Goal: Check status: Check status

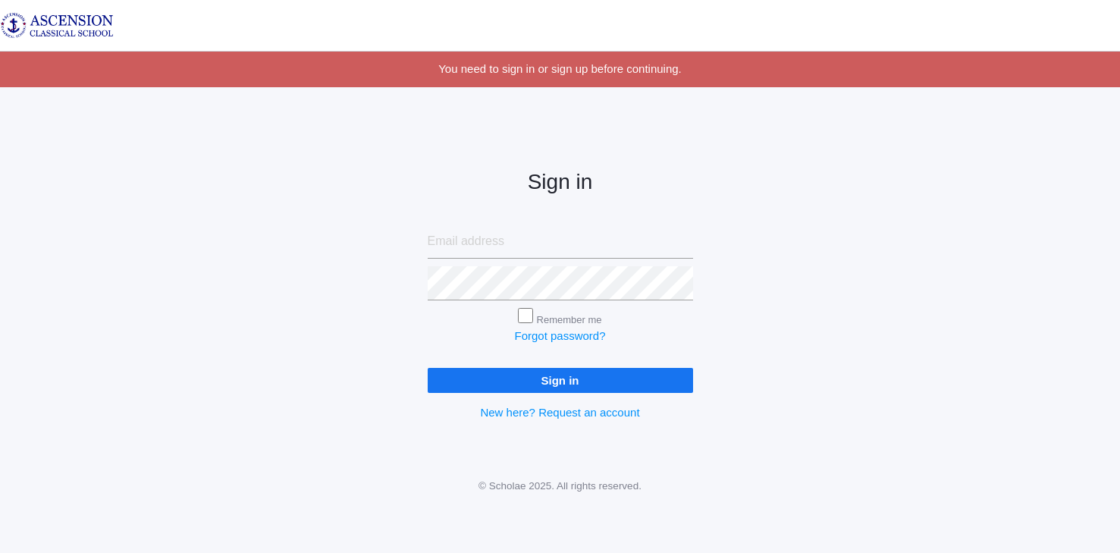
type input "britneysmith1@gmail.com"
click at [557, 381] on input "Sign in" at bounding box center [560, 380] width 265 height 25
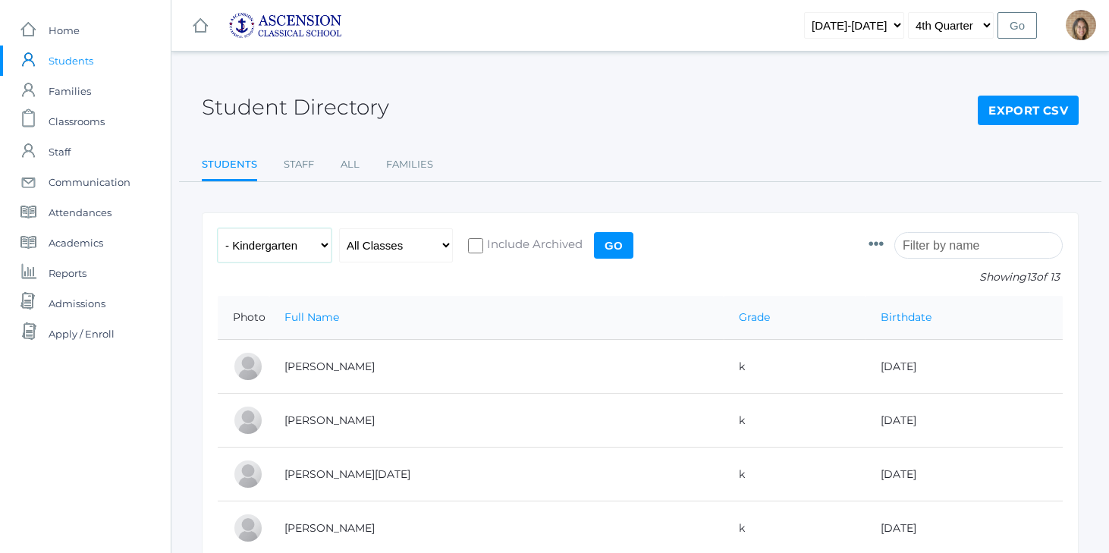
click at [316, 250] on select "All Grades Grammar - Kindergarten - 1st Grade - 2nd Grade - 3rd Grade - 4th Gra…" at bounding box center [275, 245] width 114 height 34
select select "7"
click at [601, 252] on input "Go" at bounding box center [613, 245] width 39 height 27
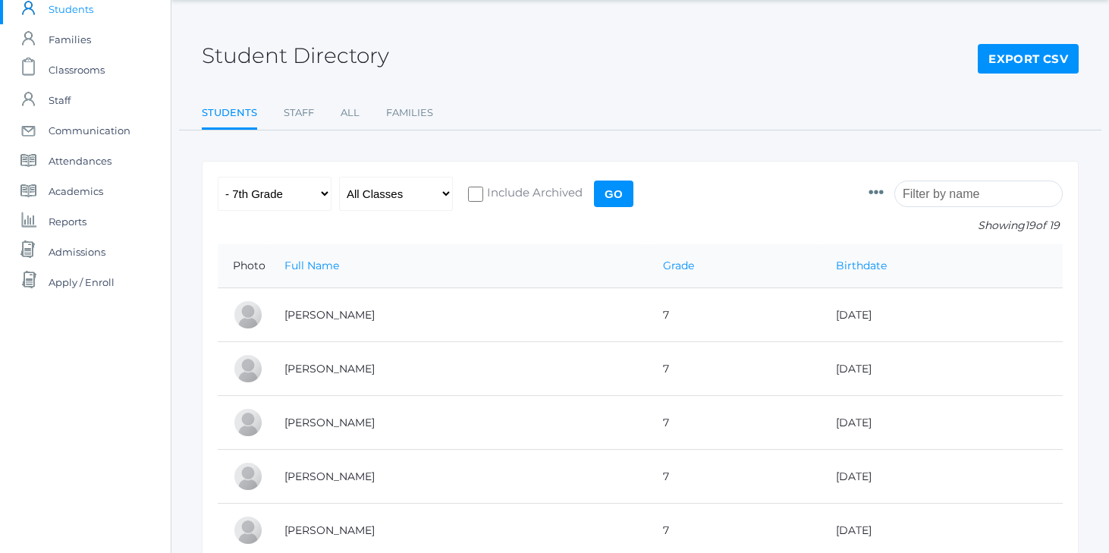
scroll to position [9, 0]
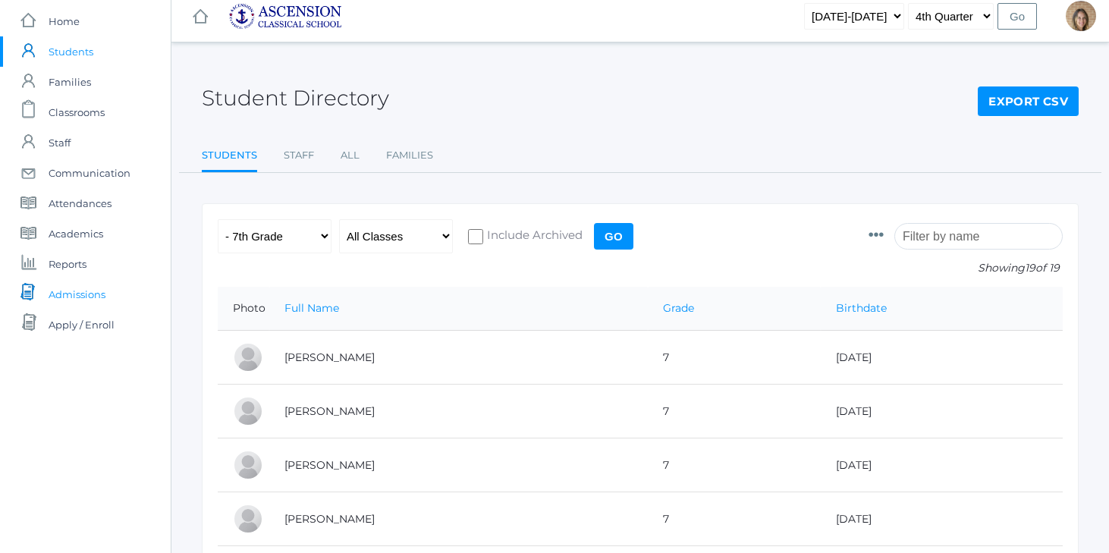
click at [93, 295] on span "Admissions" at bounding box center [77, 294] width 57 height 30
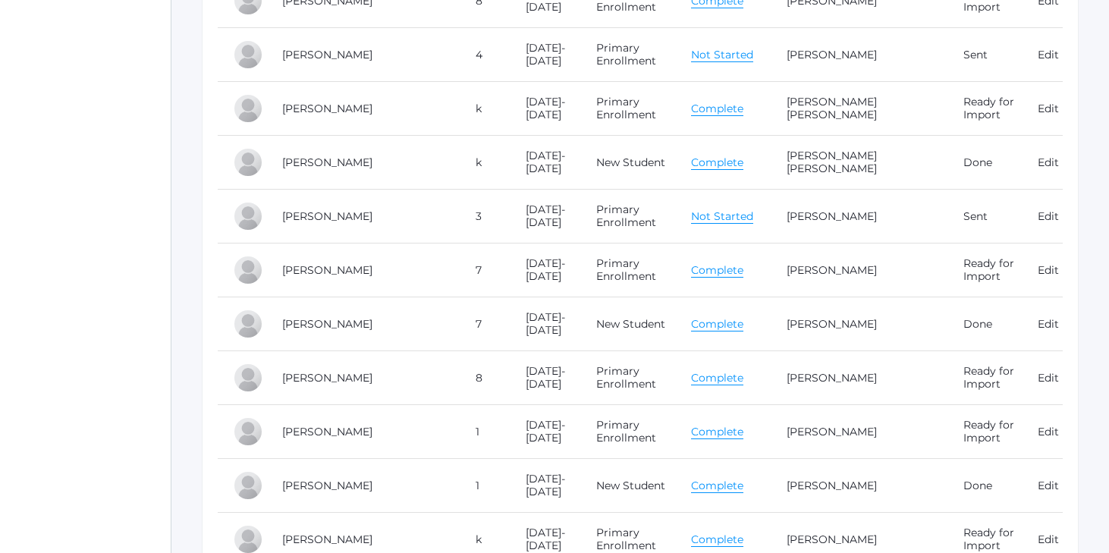
scroll to position [9053, 0]
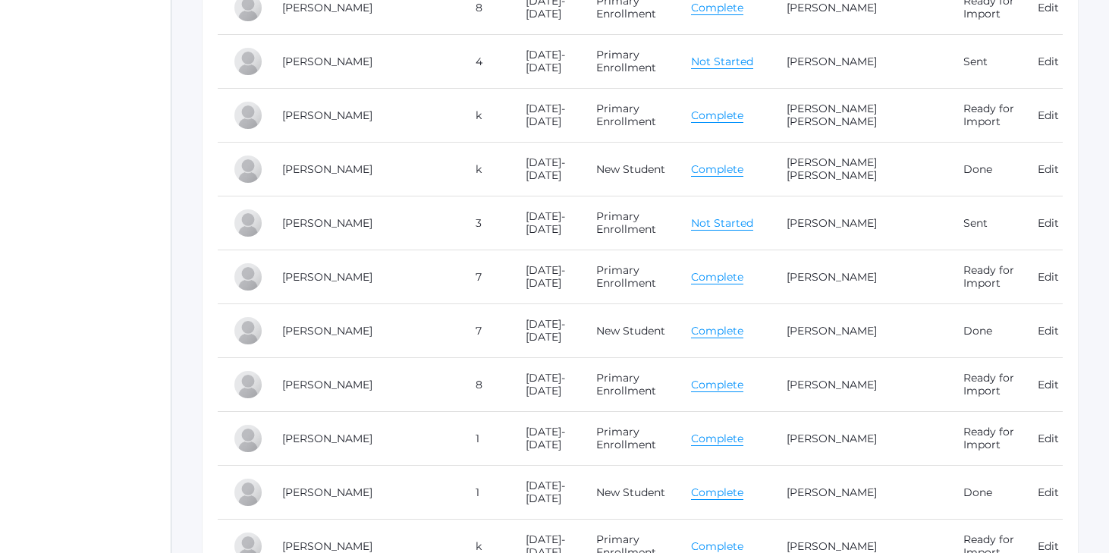
click at [723, 324] on link "Complete" at bounding box center [717, 331] width 52 height 14
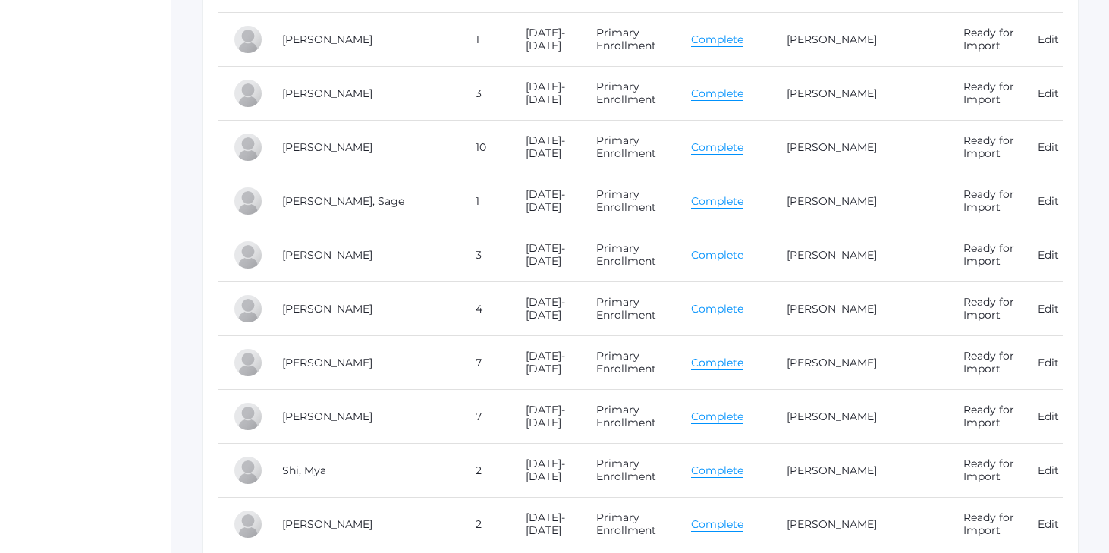
scroll to position [7265, 0]
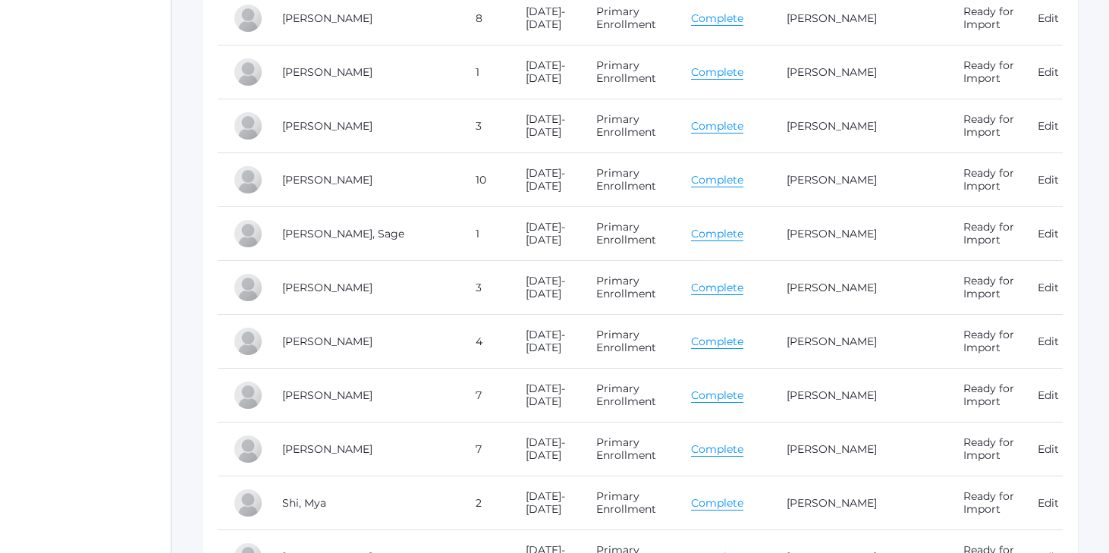
click at [727, 227] on link "Complete" at bounding box center [717, 234] width 52 height 14
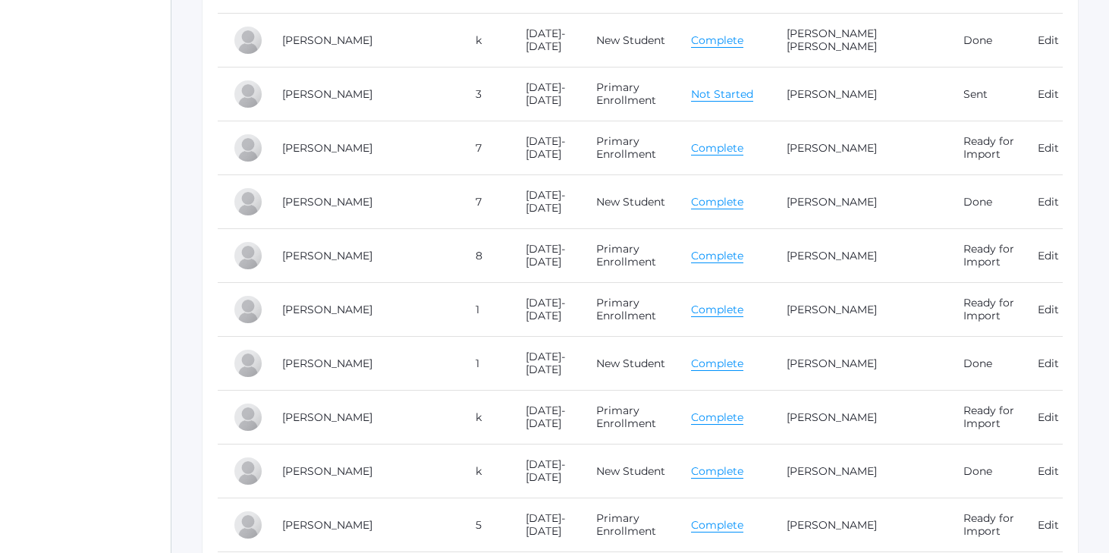
scroll to position [9187, 0]
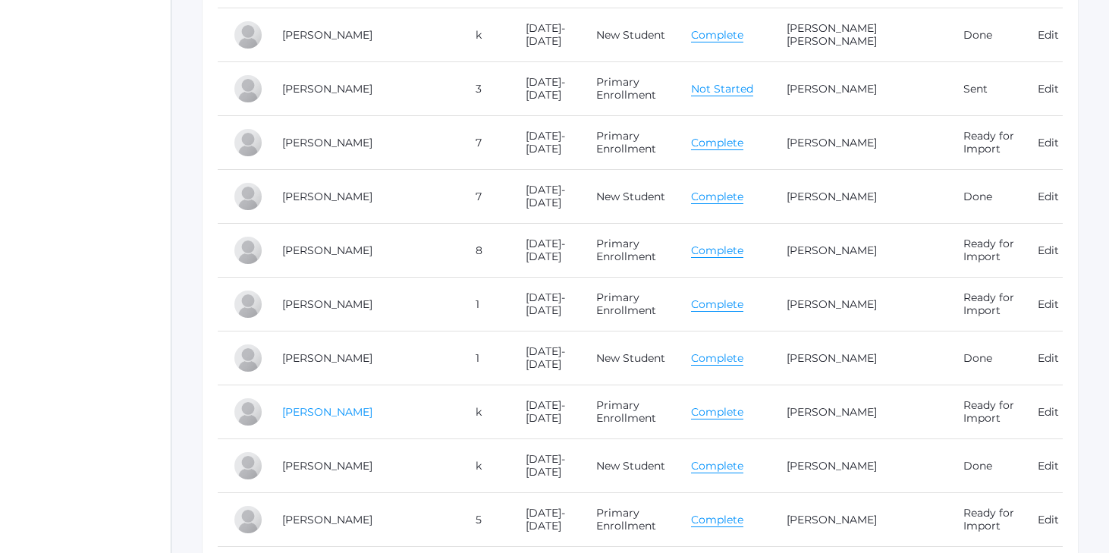
click at [341, 405] on link "Watson, Grant" at bounding box center [327, 412] width 90 height 14
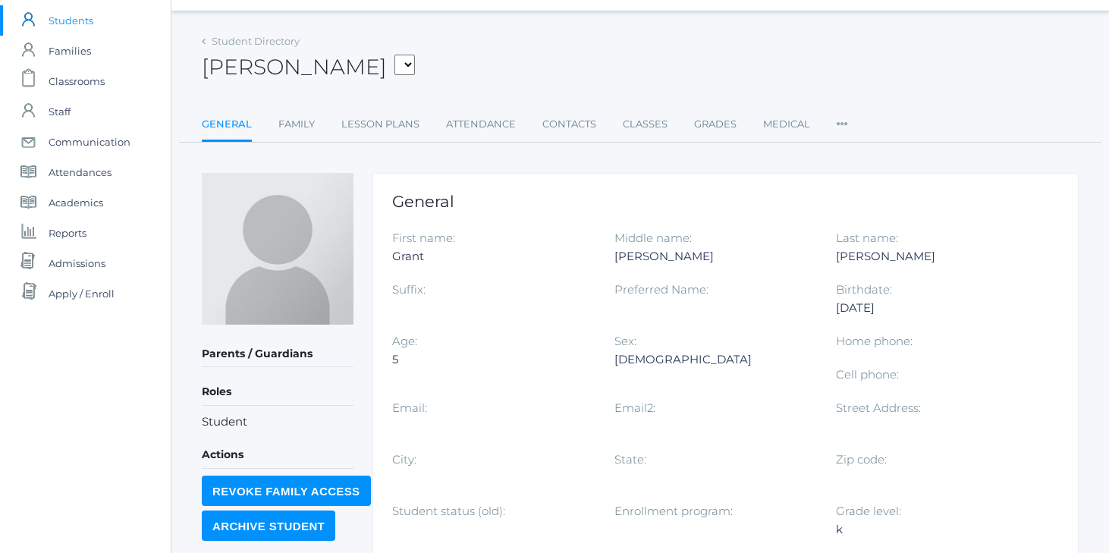
scroll to position [42, 0]
click at [284, 112] on link "Family" at bounding box center [296, 123] width 36 height 30
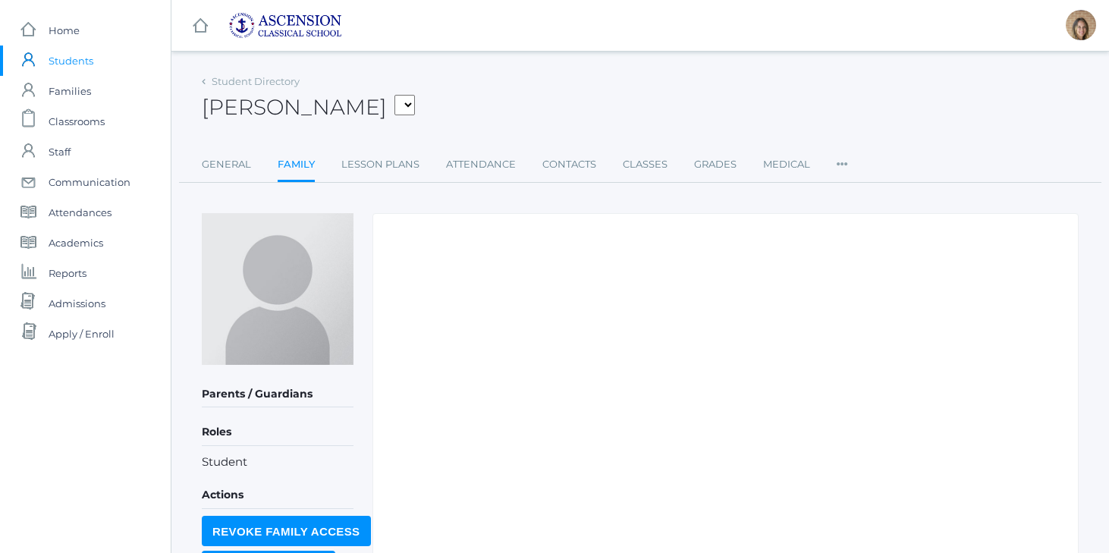
scroll to position [83, 0]
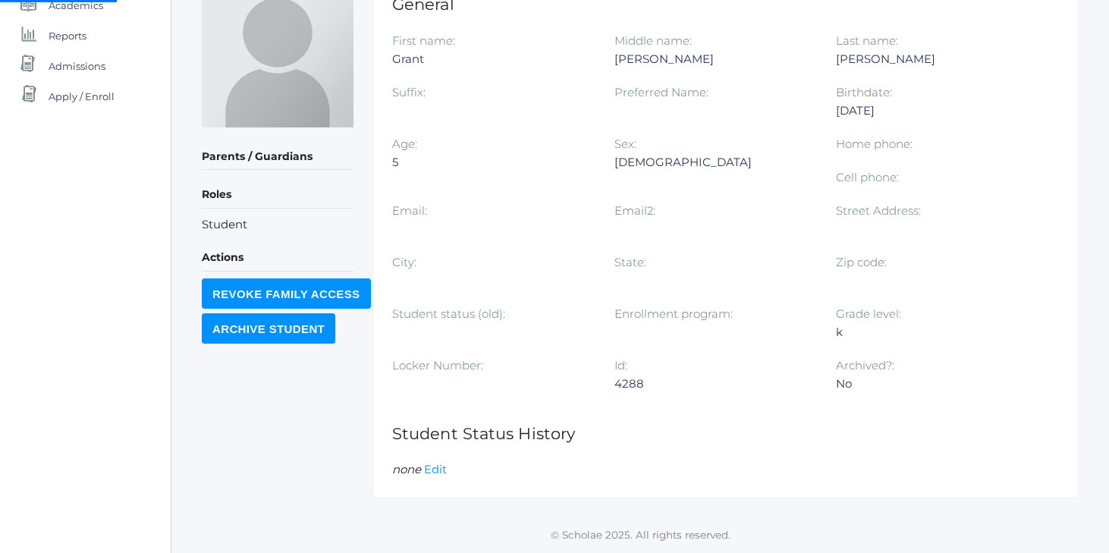
scroll to position [9, 0]
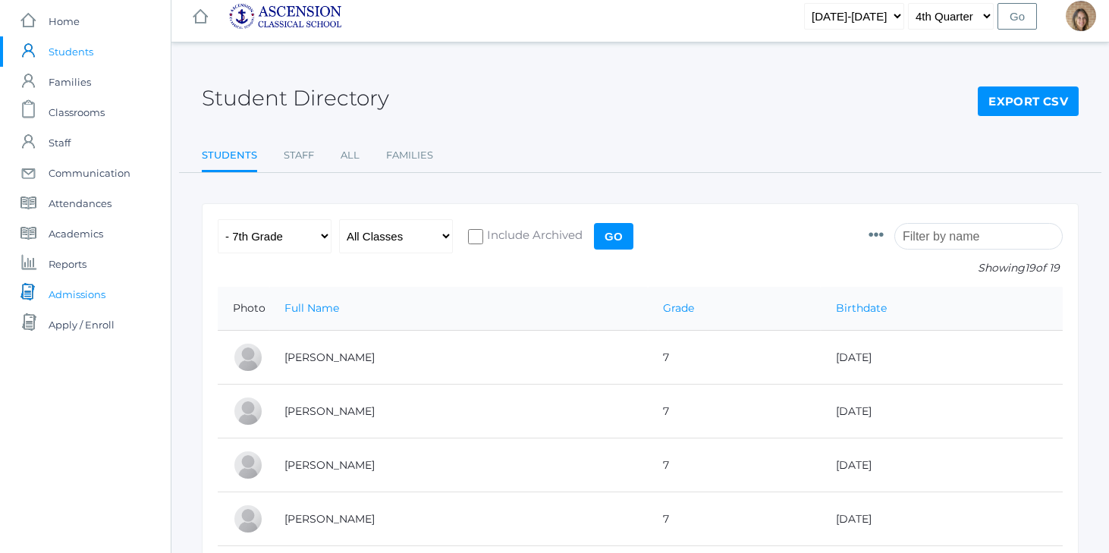
click at [80, 296] on span "Admissions" at bounding box center [77, 294] width 57 height 30
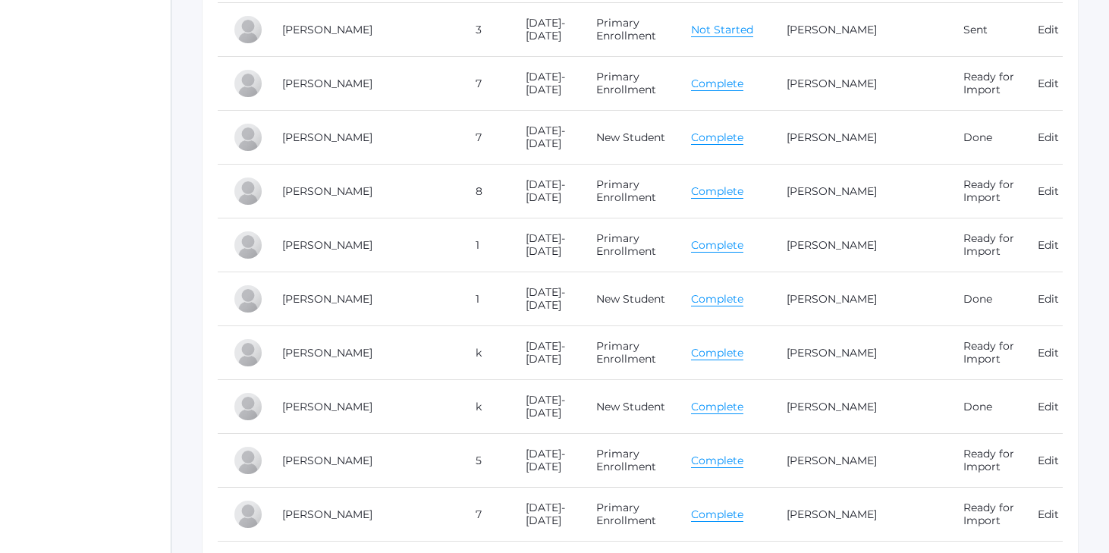
scroll to position [9258, 0]
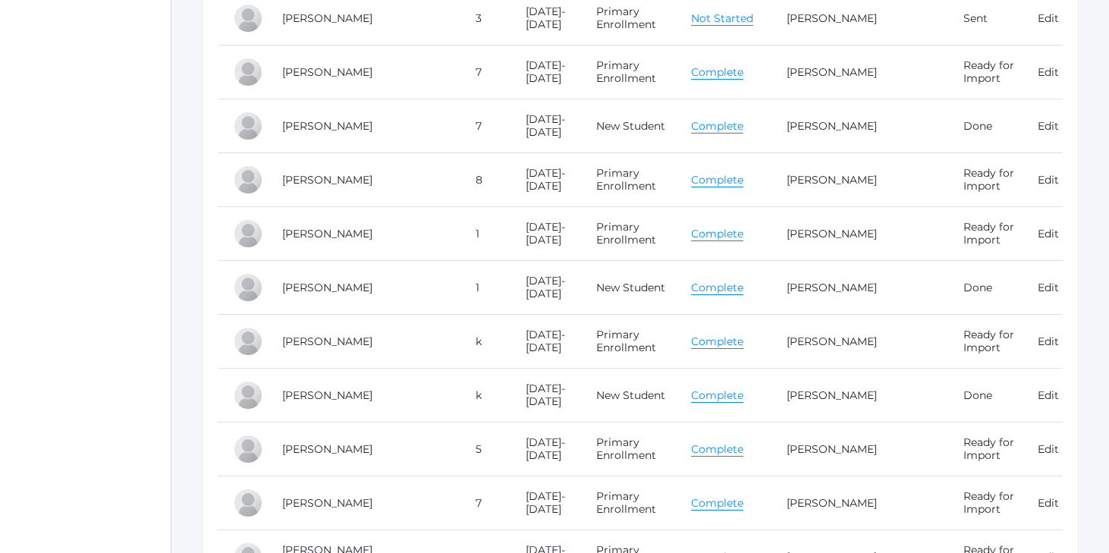
click at [721, 388] on link "Complete" at bounding box center [717, 395] width 52 height 14
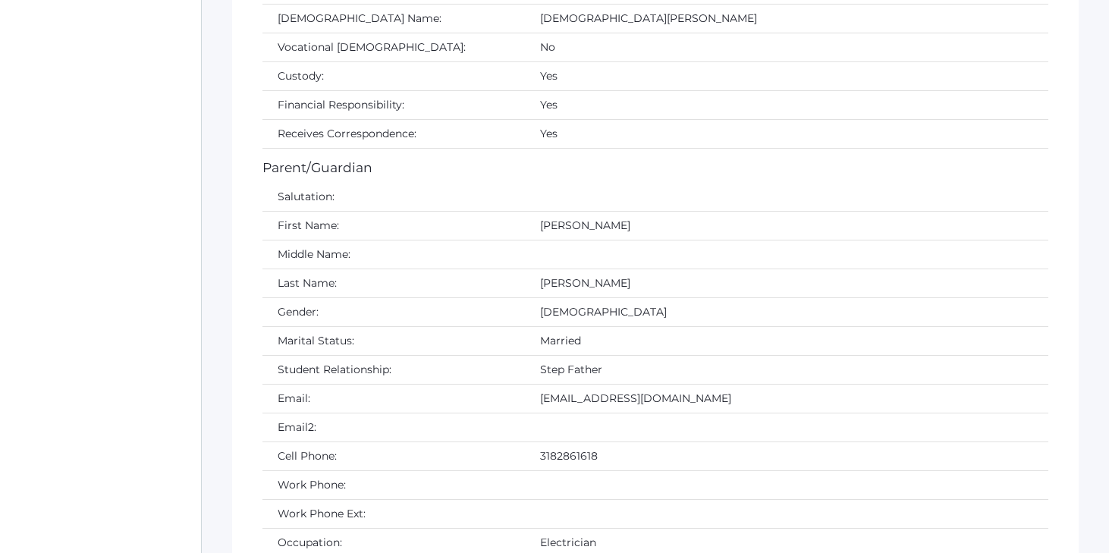
scroll to position [2736, 0]
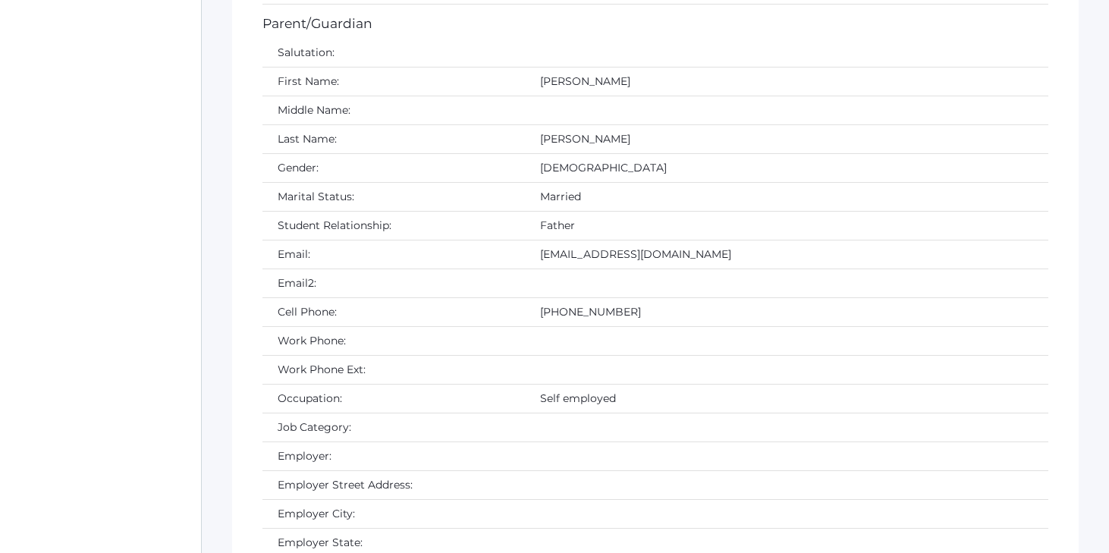
scroll to position [3129, 0]
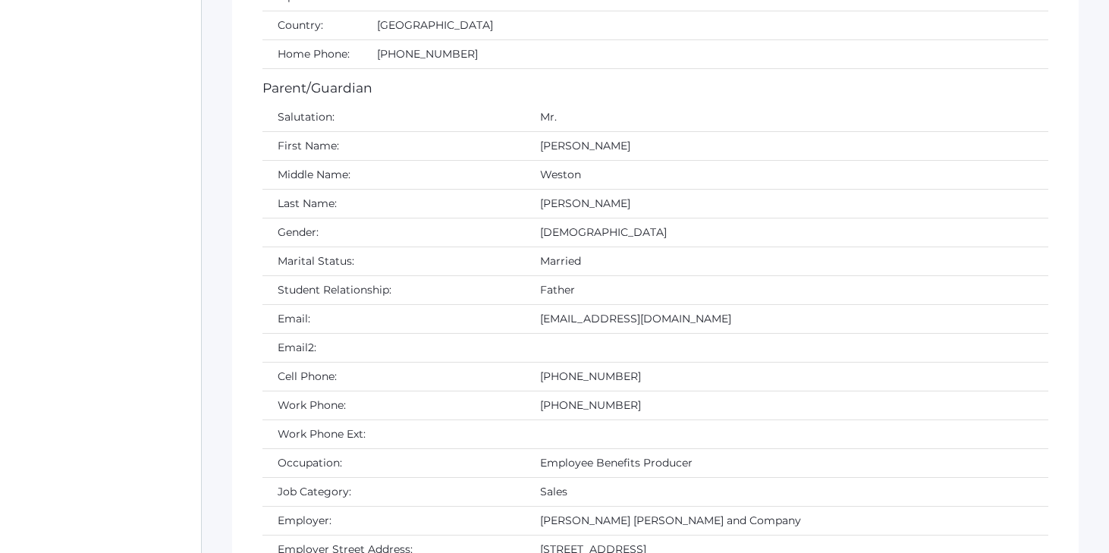
scroll to position [2096, 0]
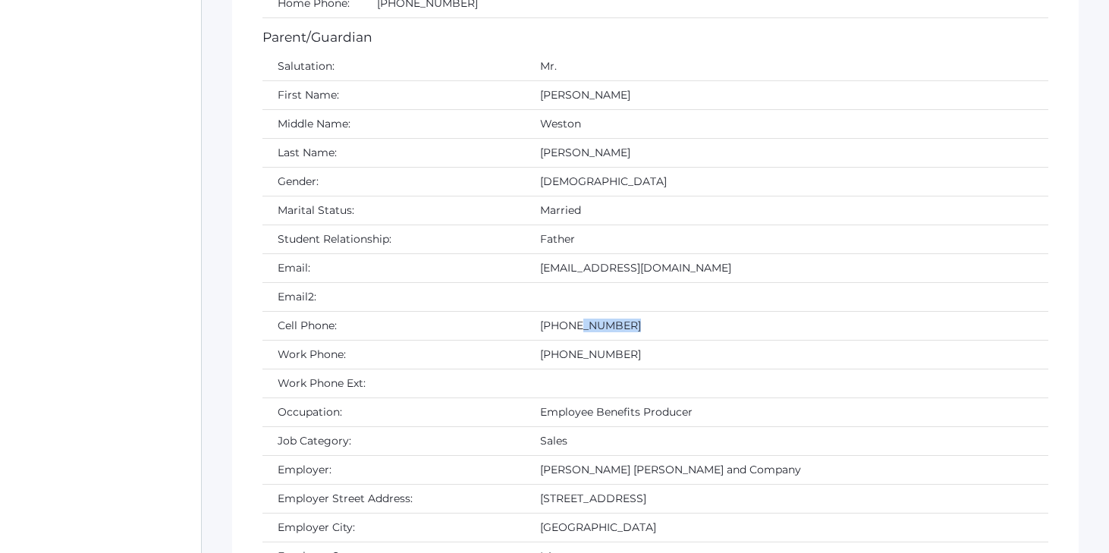
drag, startPoint x: 482, startPoint y: 309, endPoint x: 542, endPoint y: 313, distance: 60.0
click at [542, 313] on td "[PHONE_NUMBER]" at bounding box center [786, 325] width 523 height 29
